Goal: Information Seeking & Learning: Learn about a topic

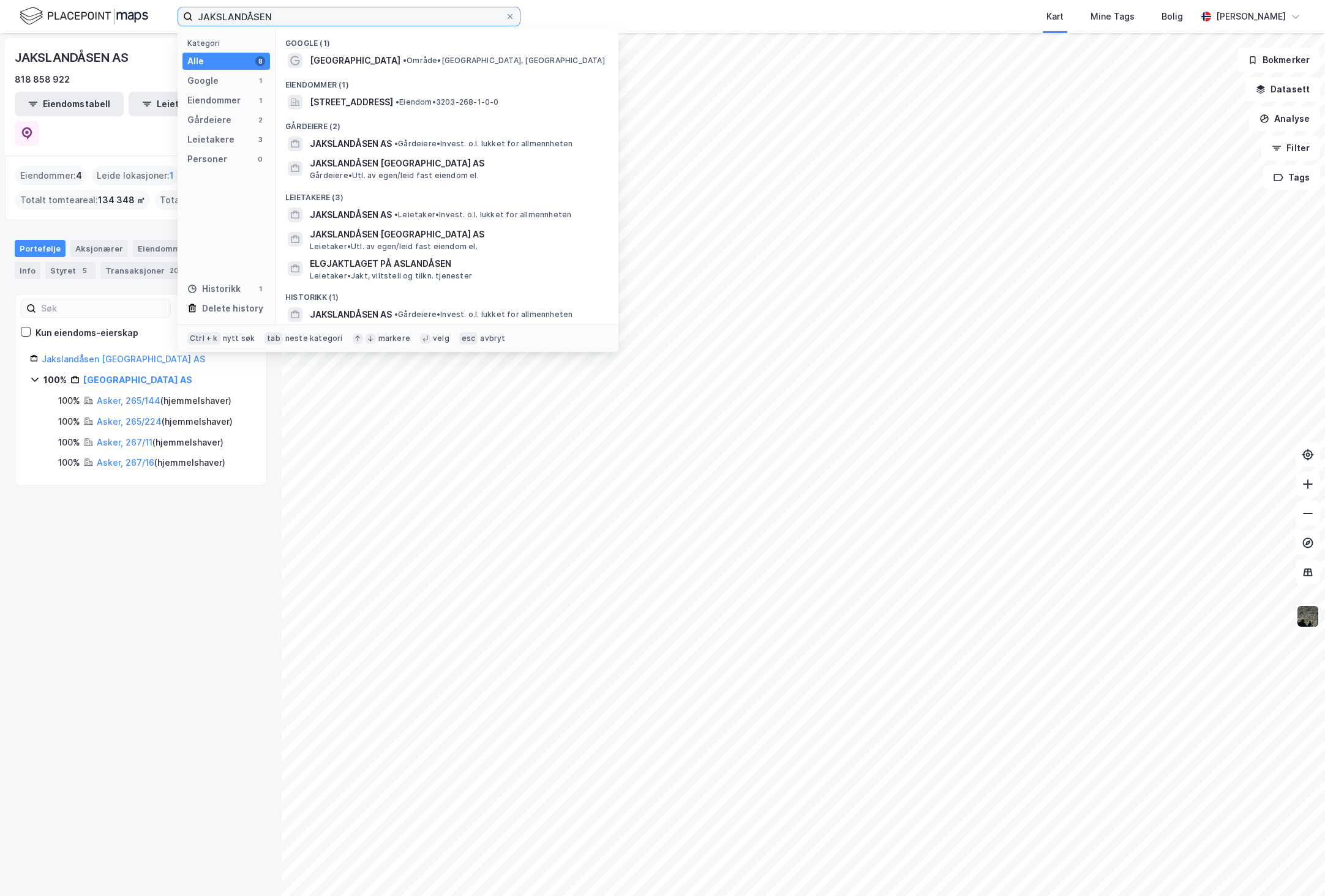
drag, startPoint x: 261, startPoint y: 16, endPoint x: 180, endPoint y: 16, distance: 81.0
click at [180, 16] on label "JAKSLANDÅSEN" at bounding box center [349, 17] width 343 height 20
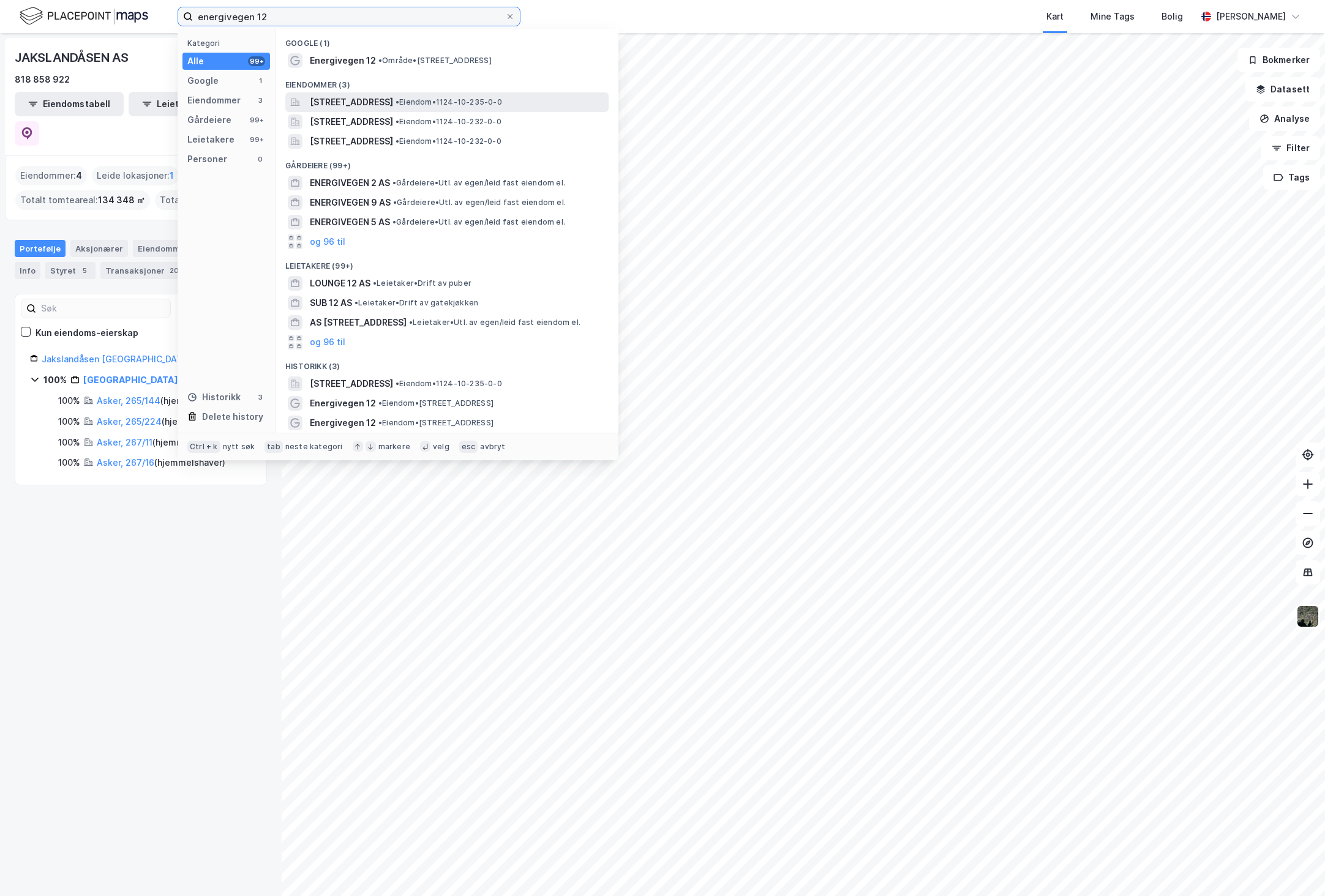
type input "energivegen 12"
click at [336, 99] on span "[STREET_ADDRESS]" at bounding box center [351, 102] width 83 height 15
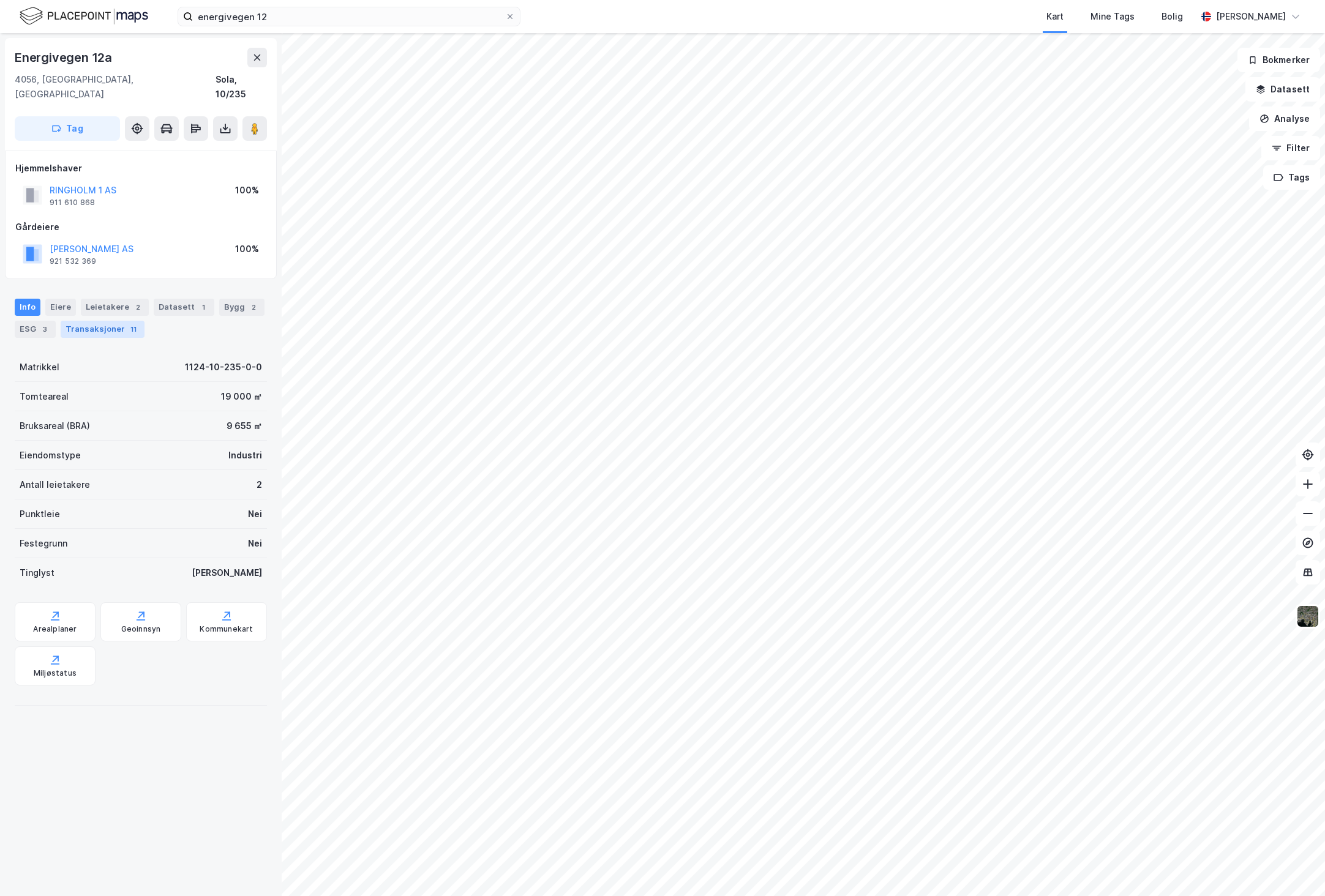
click at [87, 321] on div "Transaksjoner 11" at bounding box center [102, 329] width 84 height 17
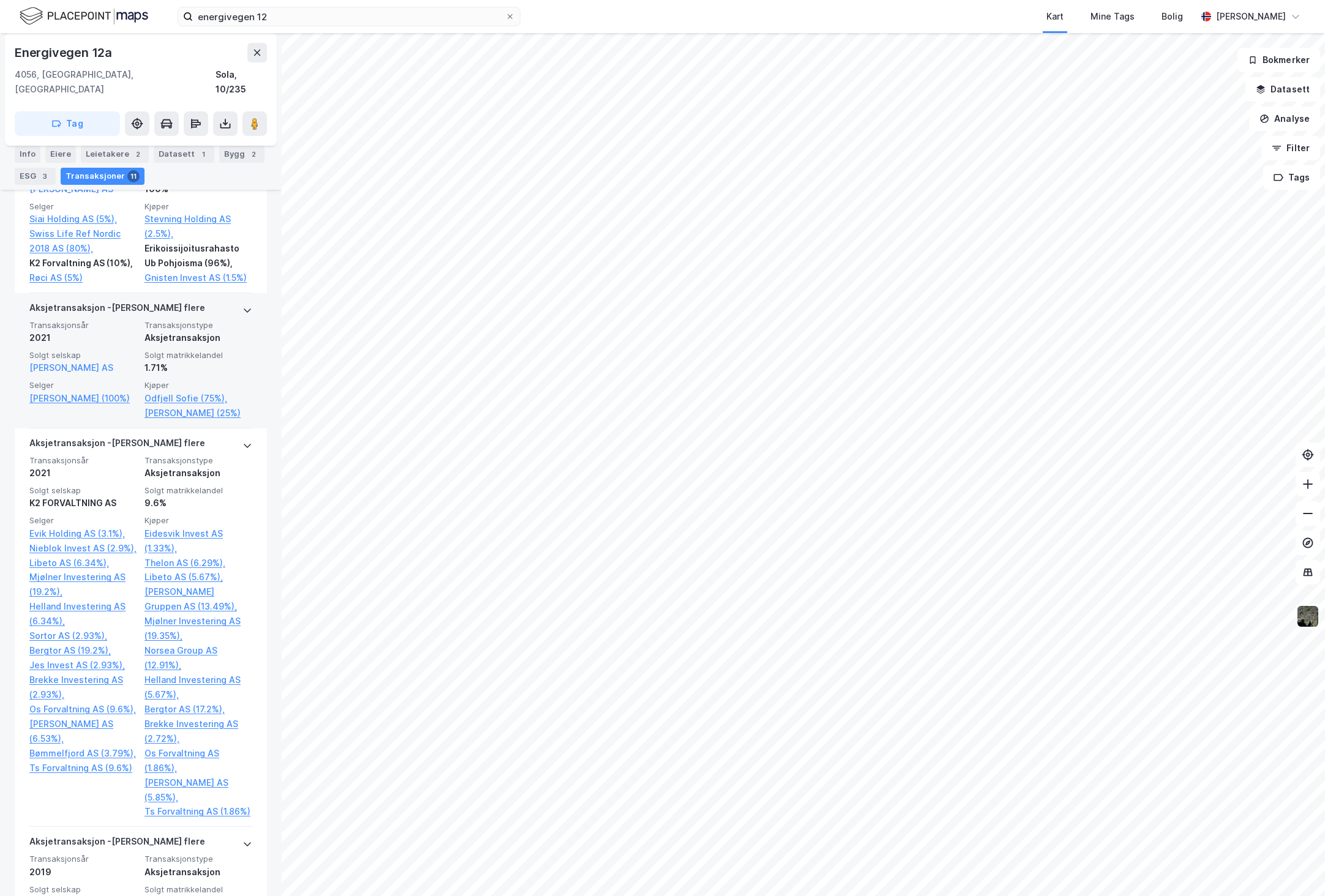
scroll to position [451, 0]
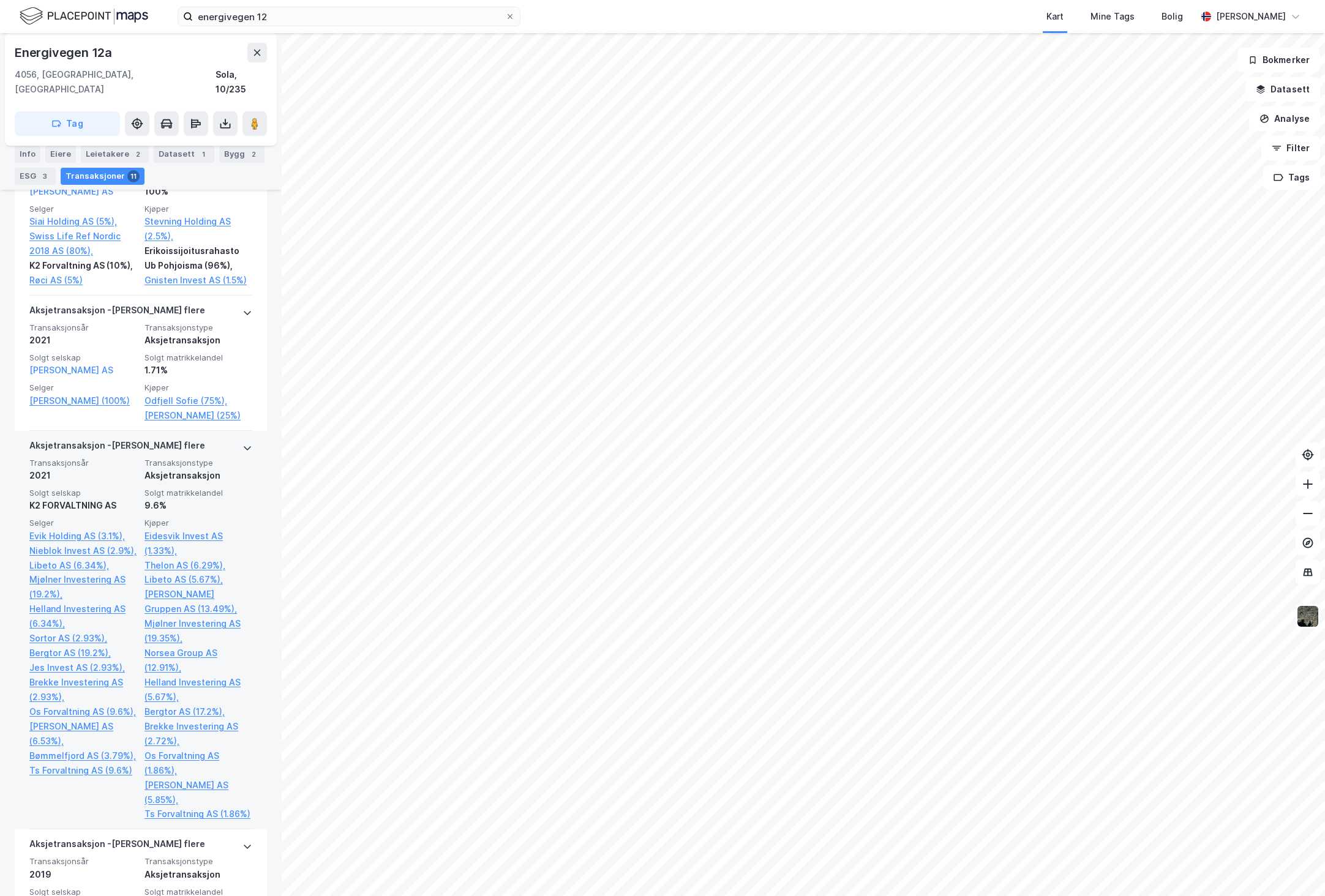
click at [243, 453] on icon at bounding box center [247, 448] width 10 height 10
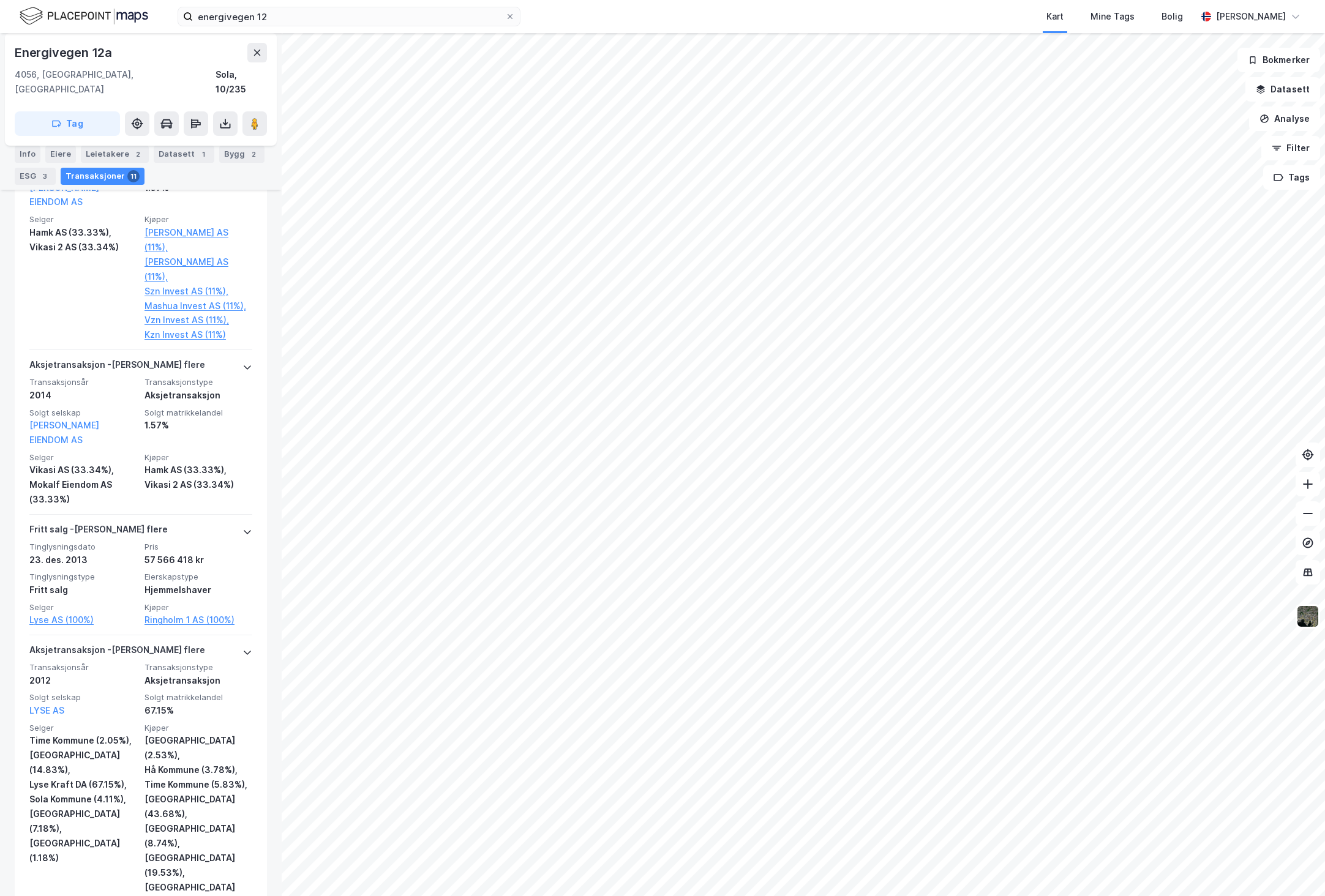
scroll to position [1950, 0]
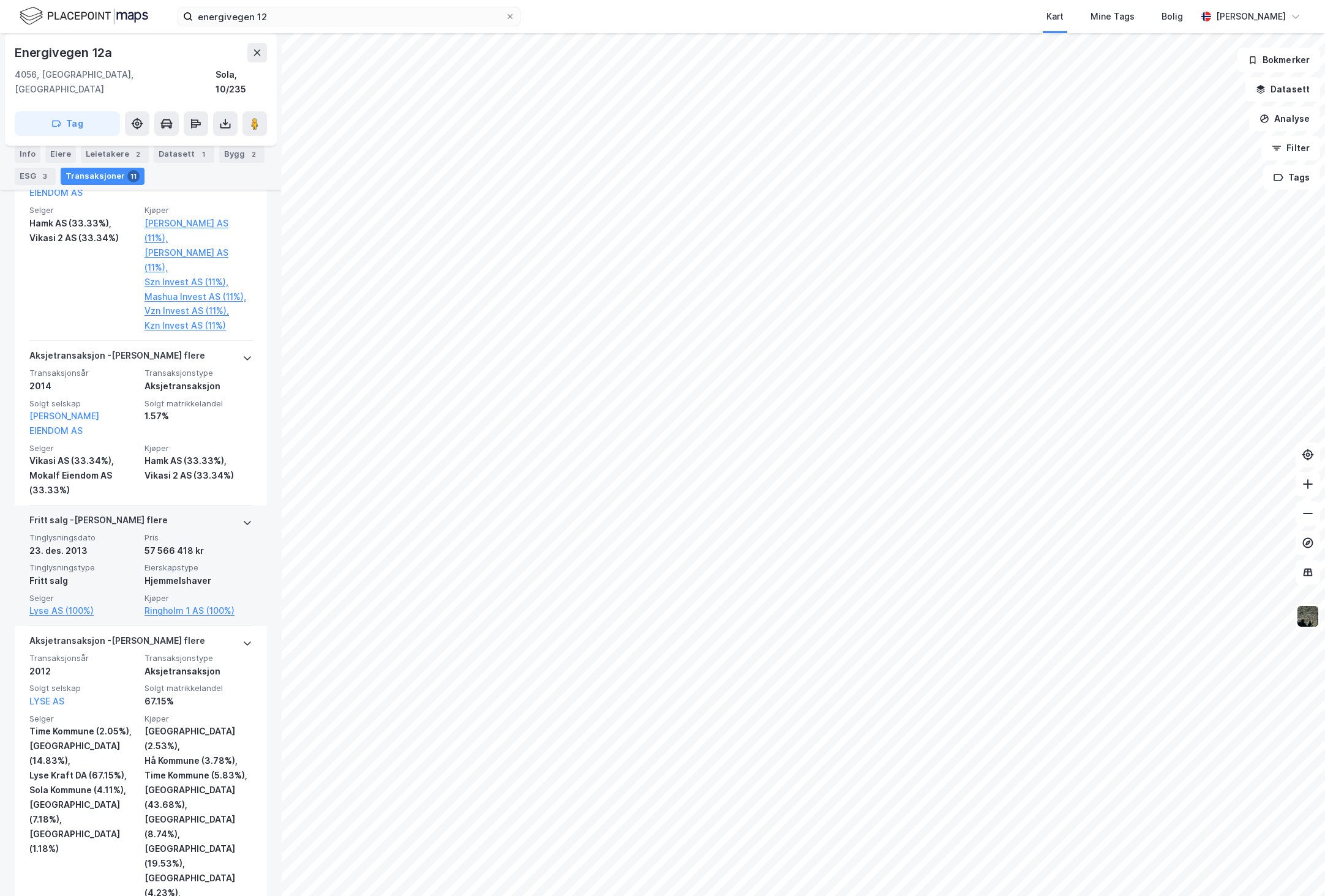
click at [244, 521] on icon at bounding box center [248, 523] width 8 height 4
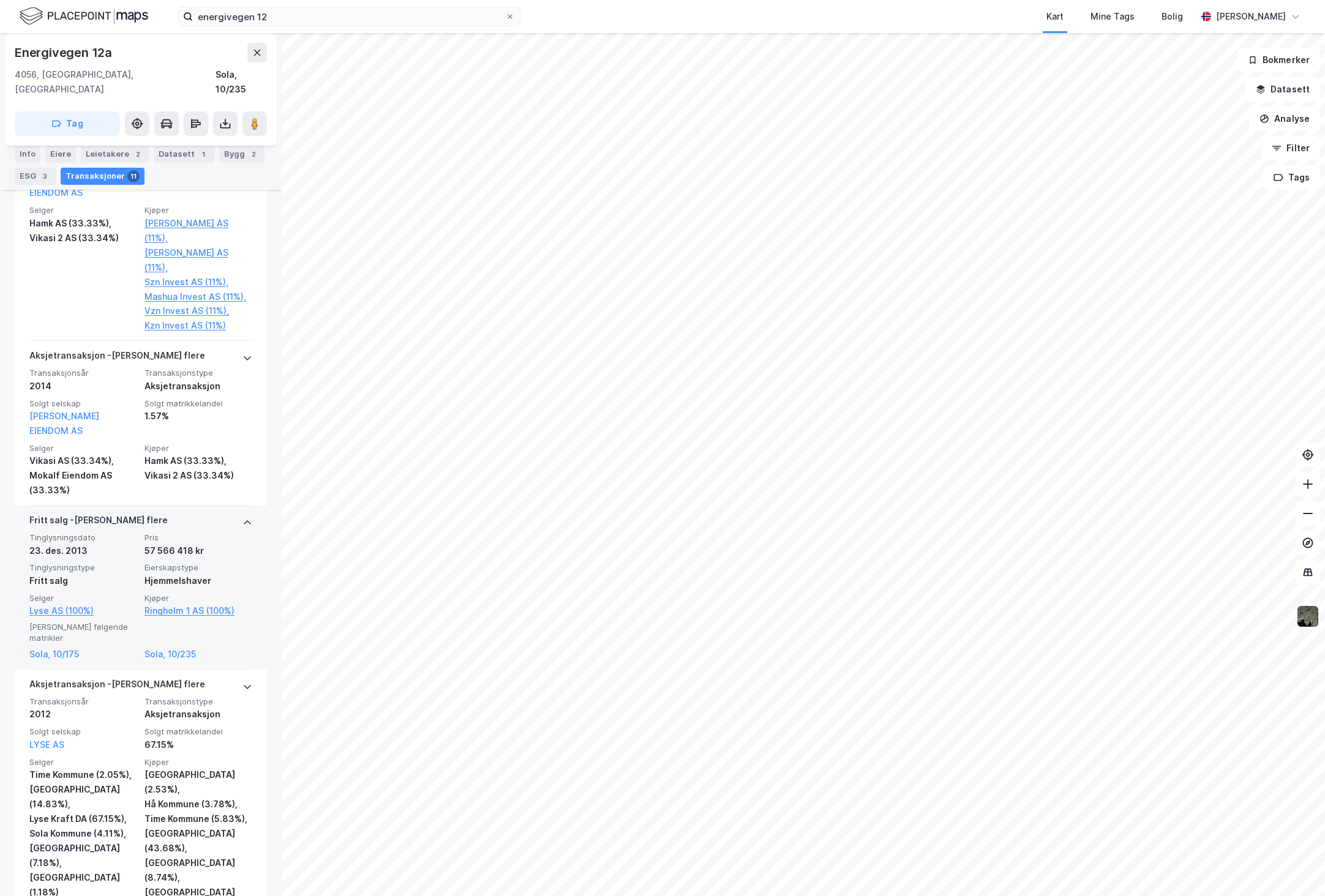
click at [244, 520] on icon at bounding box center [248, 522] width 8 height 4
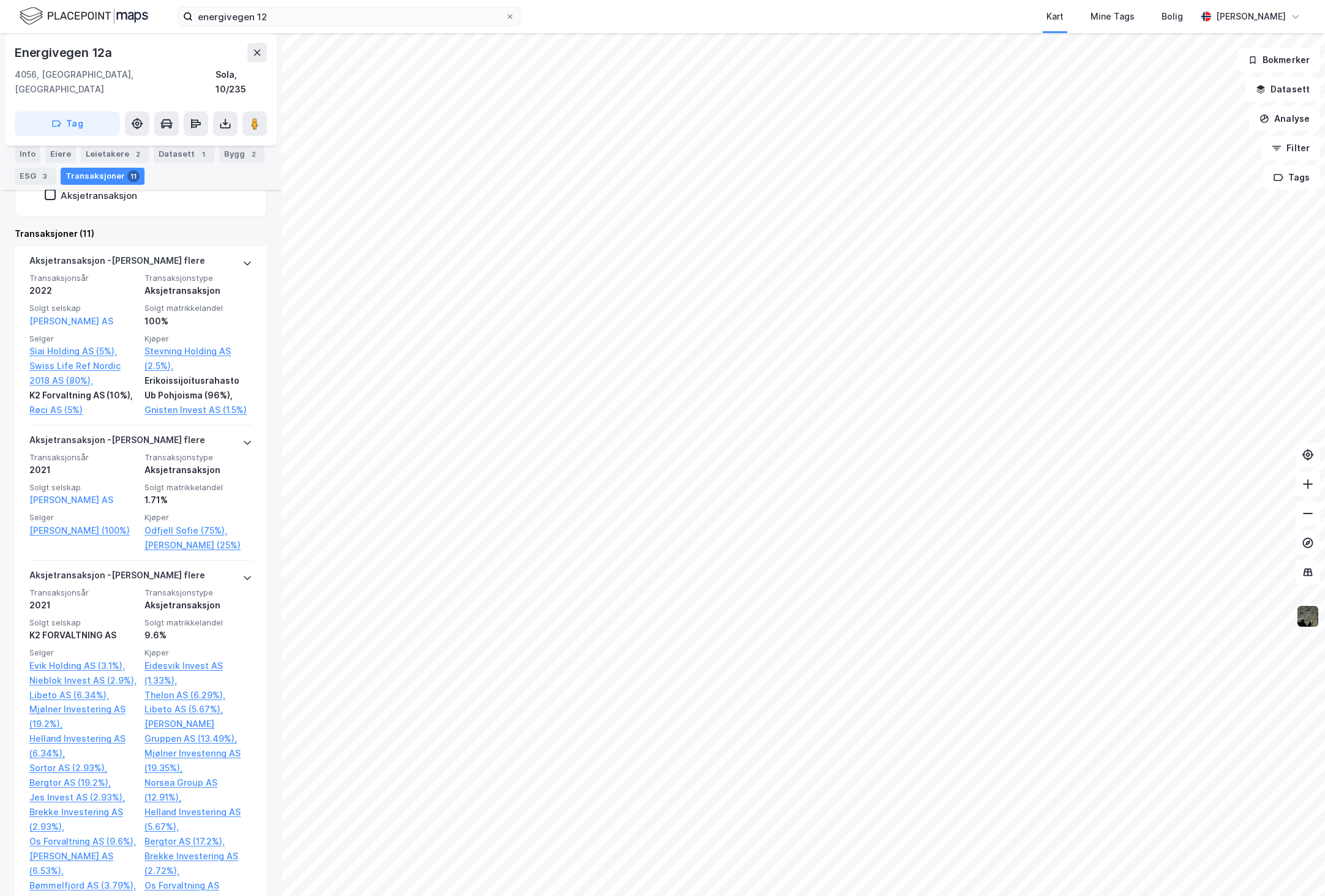
scroll to position [308, 0]
